Goal: Transaction & Acquisition: Obtain resource

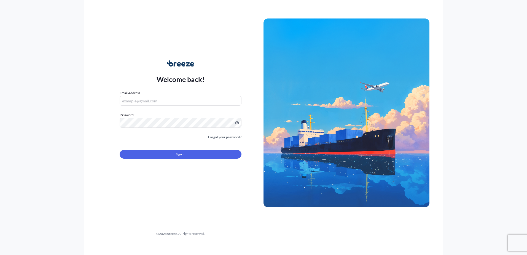
type input "[EMAIL_ADDRESS][DOMAIN_NAME]"
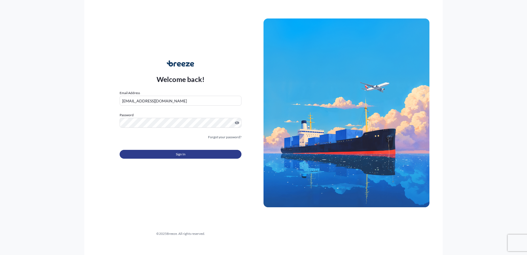
click at [200, 156] on button "Sign In" at bounding box center [181, 154] width 122 height 9
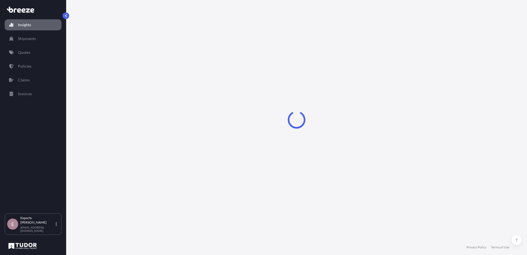
select select "2025"
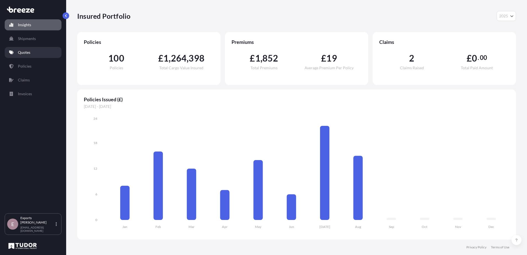
click at [28, 53] on p "Quotes" at bounding box center [24, 53] width 12 height 6
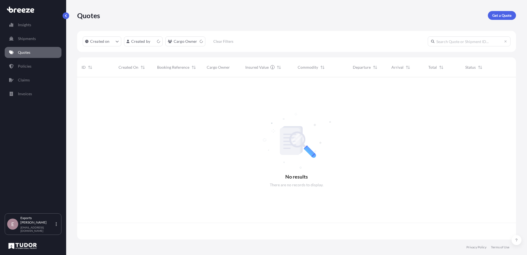
scroll to position [161, 435]
click at [506, 17] on p "Get a Quote" at bounding box center [501, 16] width 19 height 6
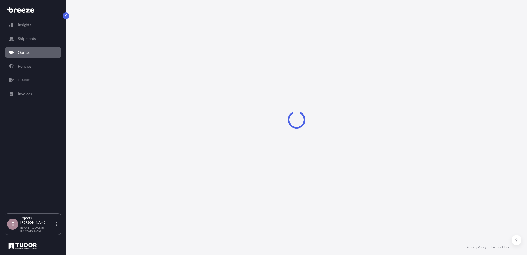
select select "Sea"
select select "1"
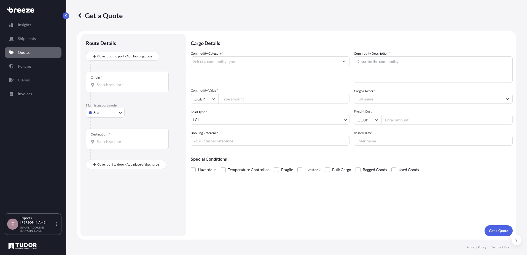
click at [101, 112] on body "Insights Shipments Quotes Policies Claims Invoices E Exports Tudor Freight [EMA…" at bounding box center [263, 127] width 527 height 255
click at [107, 139] on div "Air" at bounding box center [105, 137] width 34 height 10
select select "Air"
click at [111, 91] on div "Origin *" at bounding box center [127, 84] width 83 height 20
click at [111, 90] on input "Origin *" at bounding box center [129, 87] width 65 height 6
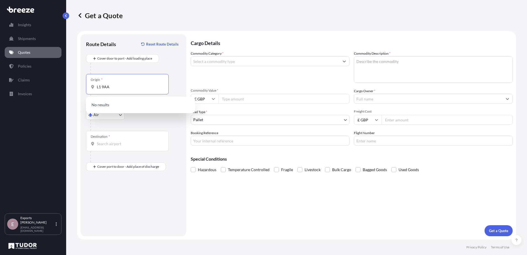
type input "L1 9AA"
click at [112, 117] on body "0 options available. Insights Shipments Quotes Policies Claims Invoices E Expor…" at bounding box center [263, 127] width 527 height 255
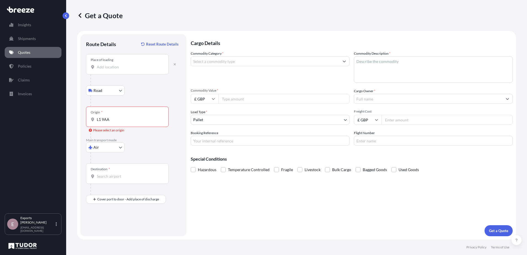
click at [111, 69] on input "Place of loading" at bounding box center [129, 67] width 65 height 6
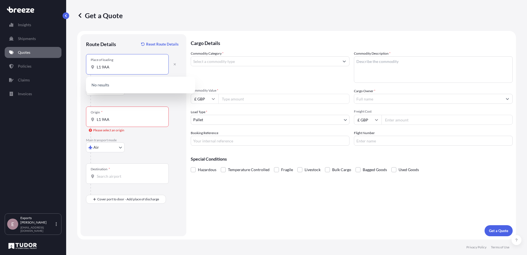
click at [102, 67] on input "L1 9AA" at bounding box center [129, 67] width 65 height 6
click at [104, 87] on div "[PERSON_NAME][STREET_ADDRESS]" at bounding box center [140, 85] width 105 height 13
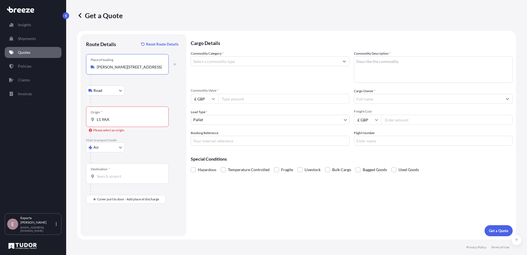
type input "[PERSON_NAME][STREET_ADDRESS]"
click at [105, 87] on body "0 options available. 1 option available. Insights Shipments Quotes Policies Cla…" at bounding box center [263, 127] width 527 height 255
click at [117, 119] on input "L1 9AA" at bounding box center [129, 120] width 65 height 6
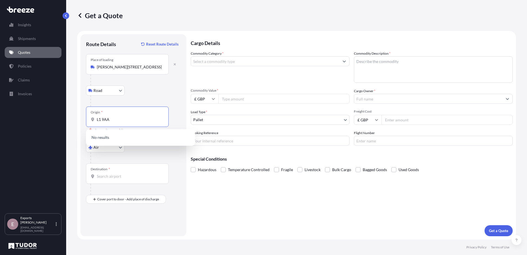
drag, startPoint x: 118, startPoint y: 119, endPoint x: 87, endPoint y: 118, distance: 31.1
click at [87, 118] on div "Origin * L1 9AA" at bounding box center [127, 116] width 83 height 20
click at [126, 140] on span "GBEMA - East Mi dlands Apt, [GEOGRAPHIC_DATA]" at bounding box center [148, 138] width 86 height 11
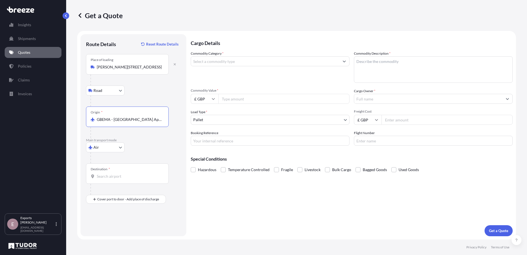
type input "GBEMA - [GEOGRAPHIC_DATA] Apt, [GEOGRAPHIC_DATA]"
click at [108, 177] on input "Destination *" at bounding box center [129, 176] width 65 height 6
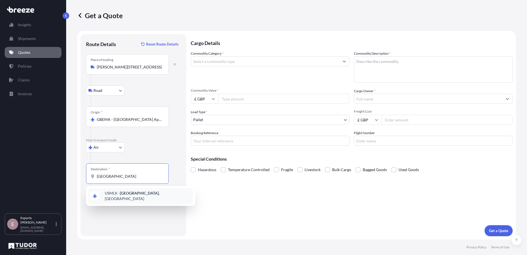
drag, startPoint x: 120, startPoint y: 175, endPoint x: 88, endPoint y: 175, distance: 31.1
click at [88, 175] on div "Destination * [GEOGRAPHIC_DATA]" at bounding box center [127, 173] width 83 height 20
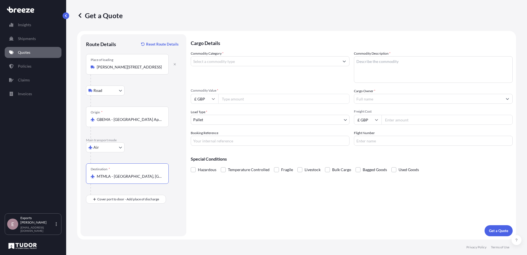
type input "MTMLA - [GEOGRAPHIC_DATA], [GEOGRAPHIC_DATA]"
click at [220, 62] on input "Commodity Category *" at bounding box center [265, 61] width 148 height 10
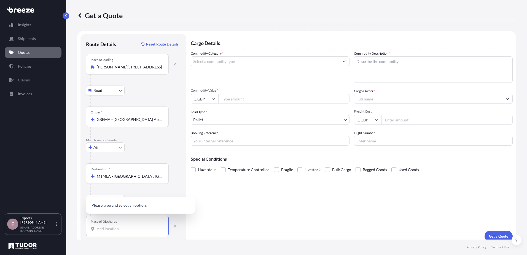
click at [122, 227] on input "Place of Discharge" at bounding box center [129, 229] width 65 height 6
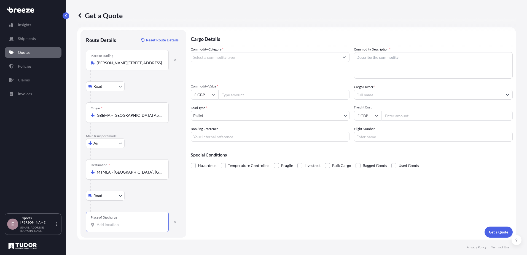
scroll to position [6, 0]
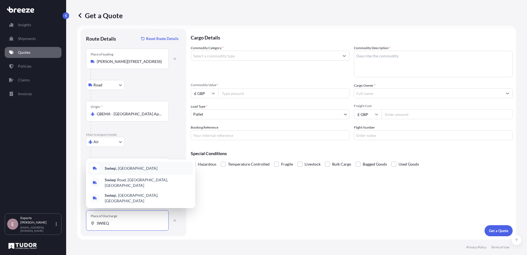
click at [124, 171] on span "Swieq i, [GEOGRAPHIC_DATA]" at bounding box center [131, 168] width 53 height 6
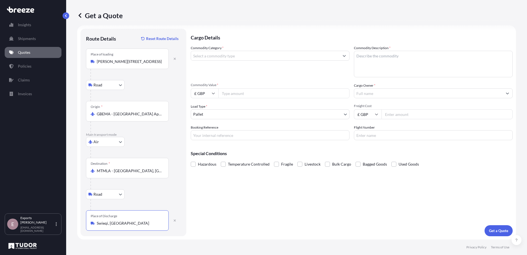
type input "Swieqi, [GEOGRAPHIC_DATA]"
click at [154, 137] on div "Air Sea Air Road Rail" at bounding box center [133, 142] width 95 height 10
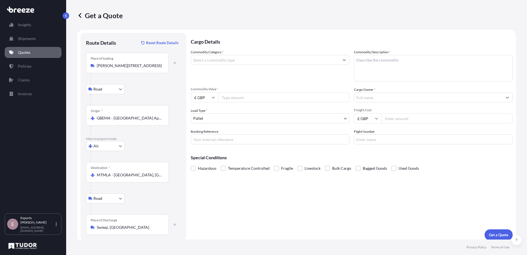
scroll to position [0, 0]
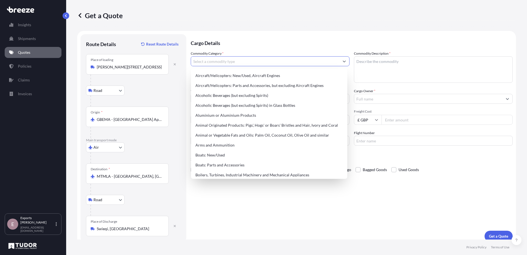
click at [223, 64] on input "Commodity Category *" at bounding box center [265, 61] width 148 height 10
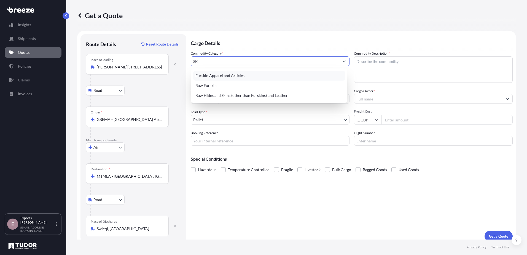
type input "S"
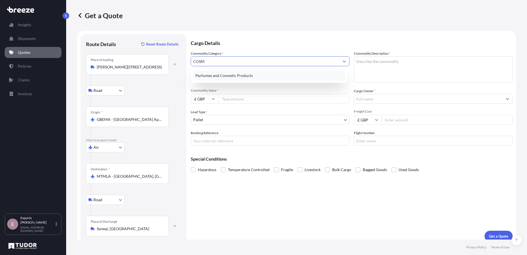
click at [262, 73] on div "Perfumes and Cosmetic Products" at bounding box center [269, 76] width 152 height 10
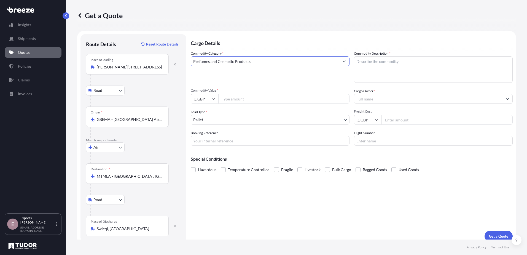
type input "Perfumes and Cosmetic Products"
click at [391, 60] on textarea "Commodity Description *" at bounding box center [433, 69] width 159 height 26
type textarea "skincare product"
click at [244, 100] on input "Commodity Value *" at bounding box center [283, 99] width 131 height 10
type input "2000"
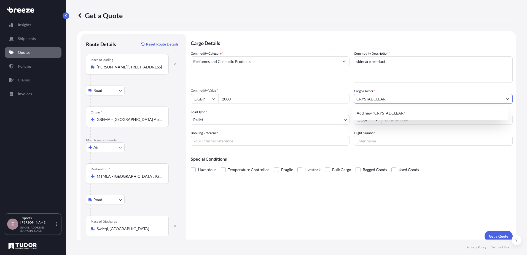
type input "CRYSTAL CLEAR"
click at [330, 75] on div "Commodity Category * Perfumes and Cosmetic Products" at bounding box center [270, 67] width 159 height 32
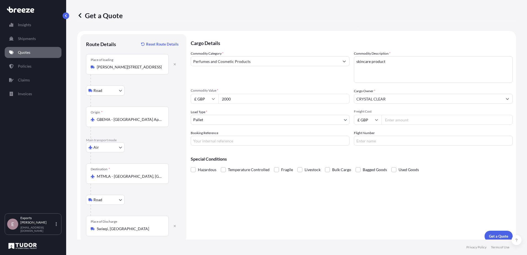
click at [397, 116] on input "Freight Cost" at bounding box center [446, 120] width 131 height 10
type input "100"
click at [398, 225] on div "Cargo Details Commodity Category * Perfumes and Cosmetic Products Commodity Des…" at bounding box center [352, 137] width 322 height 207
click at [497, 237] on p "Get a Quote" at bounding box center [498, 236] width 19 height 6
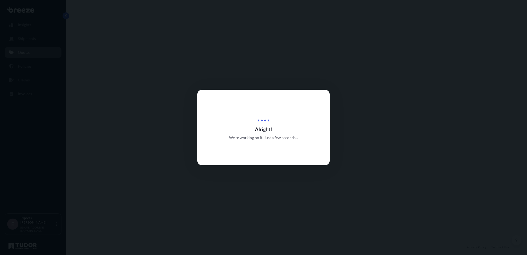
select select "Road"
select select "Air"
select select "Road"
select select "1"
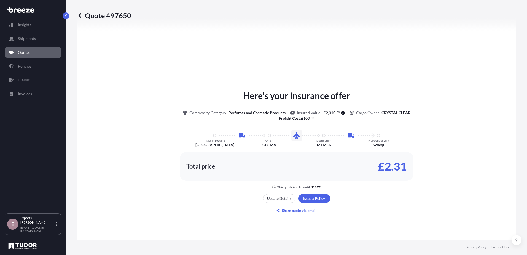
scroll to position [303, 0]
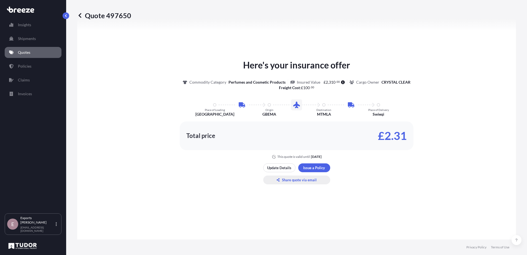
click at [295, 179] on p "Share quote via email" at bounding box center [299, 180] width 35 height 6
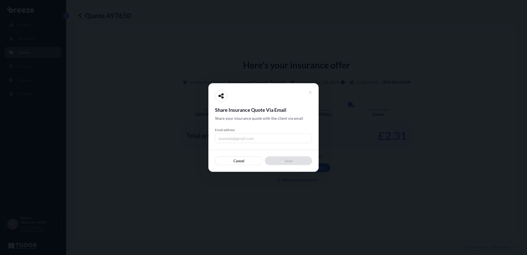
click at [252, 138] on input "Email address" at bounding box center [263, 138] width 97 height 10
type input "[PERSON_NAME][EMAIL_ADDRESS][DOMAIN_NAME]"
